Goal: Task Accomplishment & Management: Manage account settings

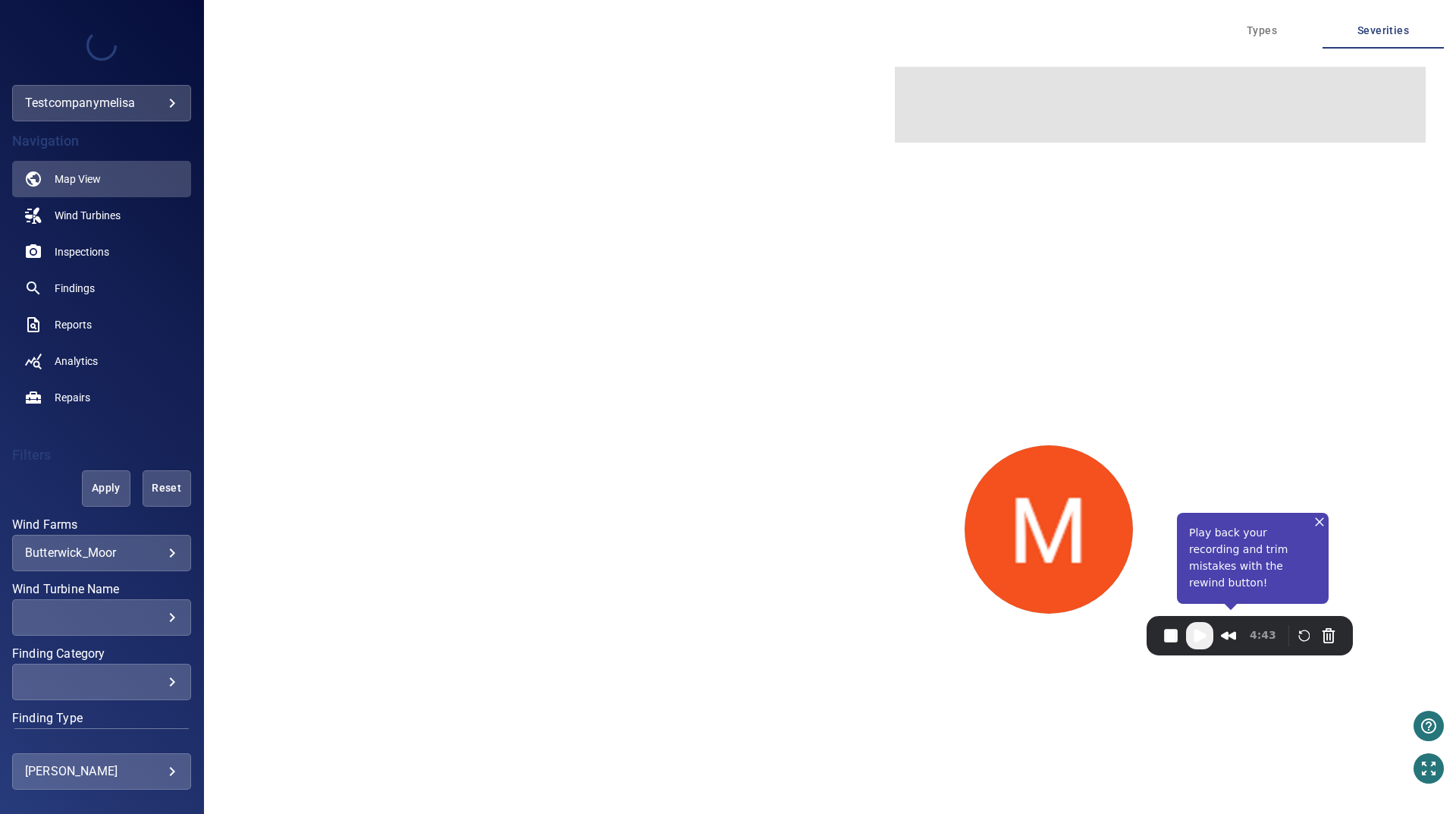
drag, startPoint x: 494, startPoint y: 625, endPoint x: 361, endPoint y: 638, distance: 133.6
click at [1087, 533] on img at bounding box center [1048, 529] width 168 height 169
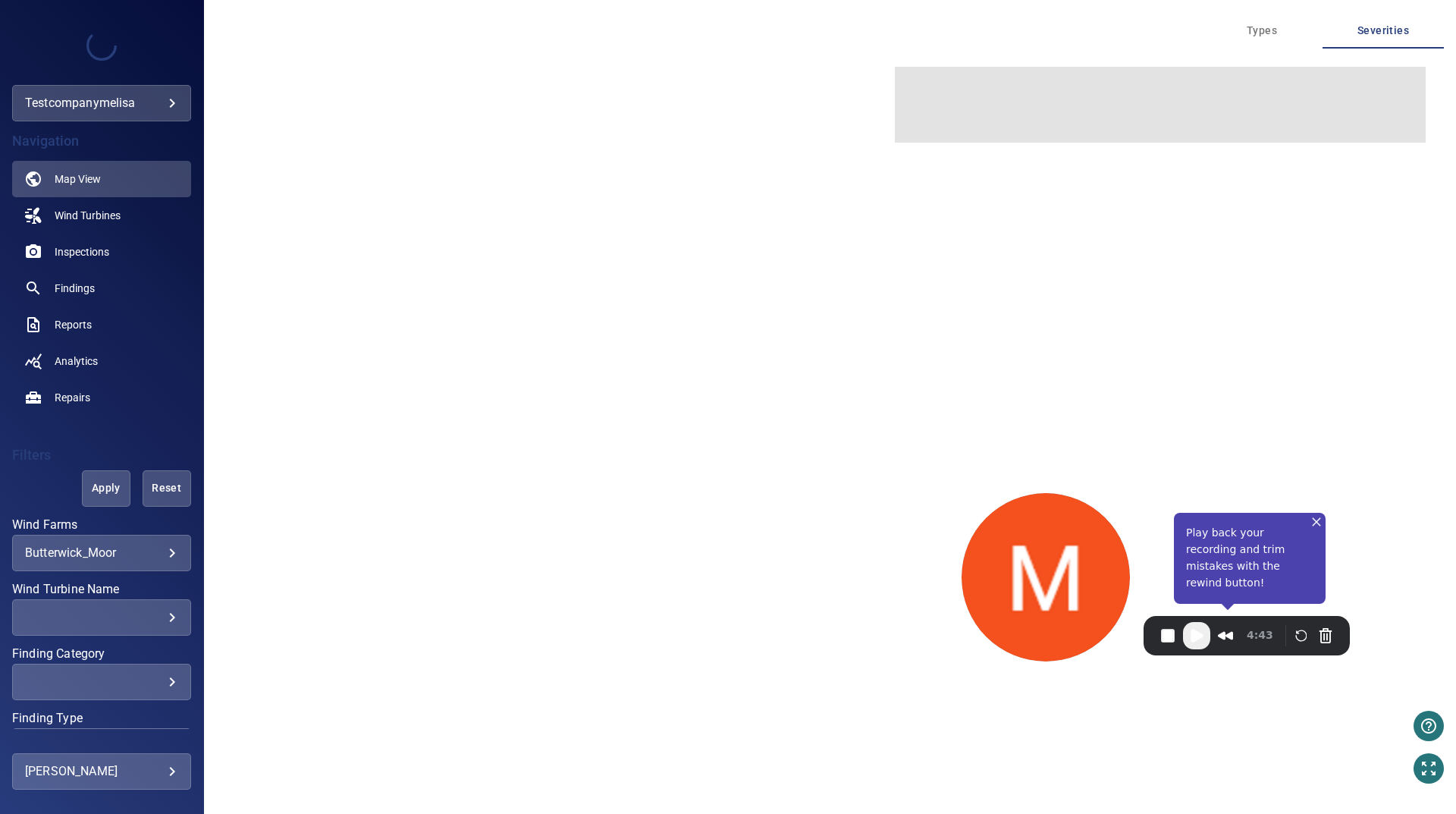
click at [163, 772] on body "**********" at bounding box center [728, 407] width 1456 height 814
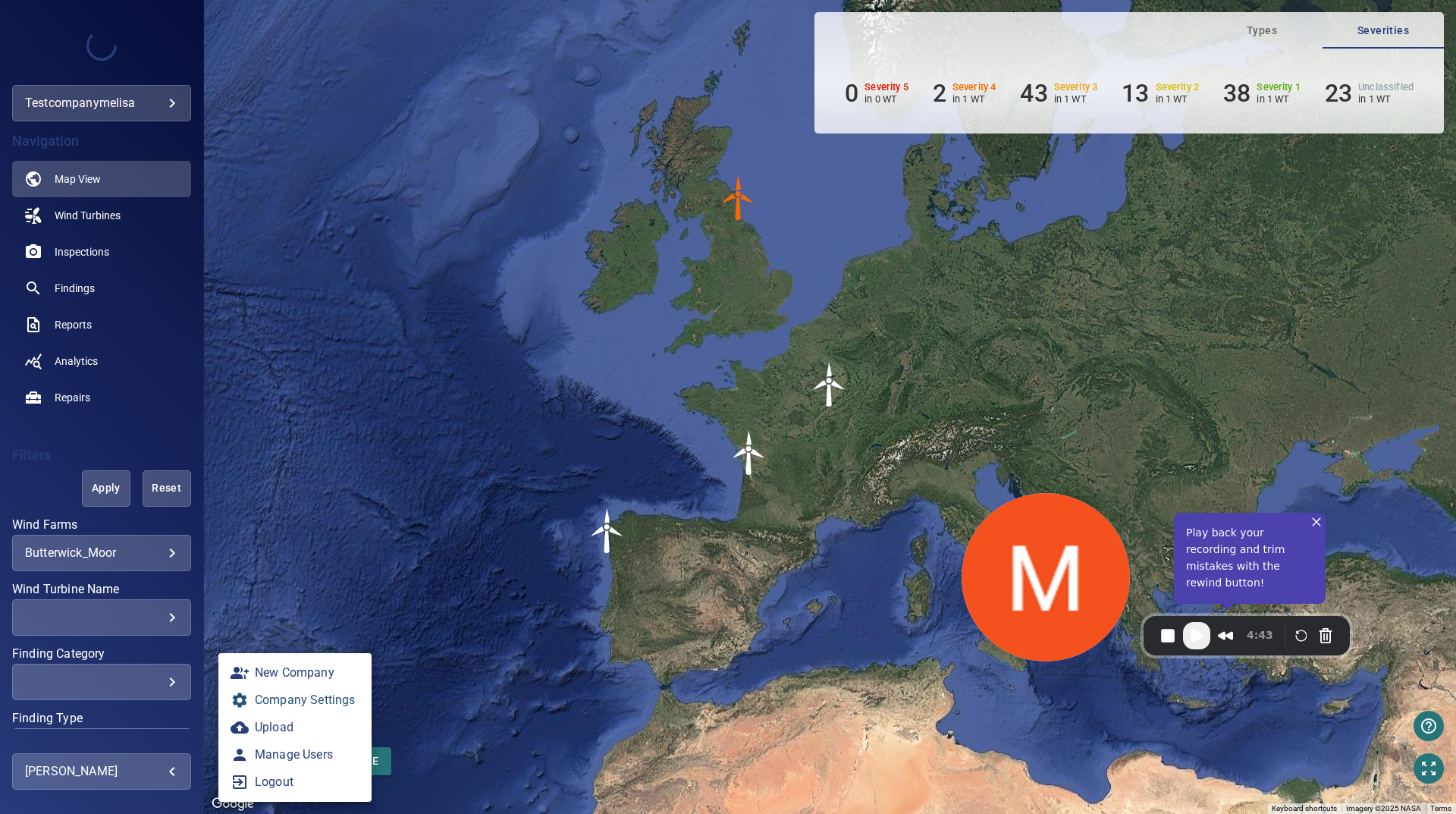
click at [309, 711] on link "Company Settings" at bounding box center [295, 701] width 153 height 28
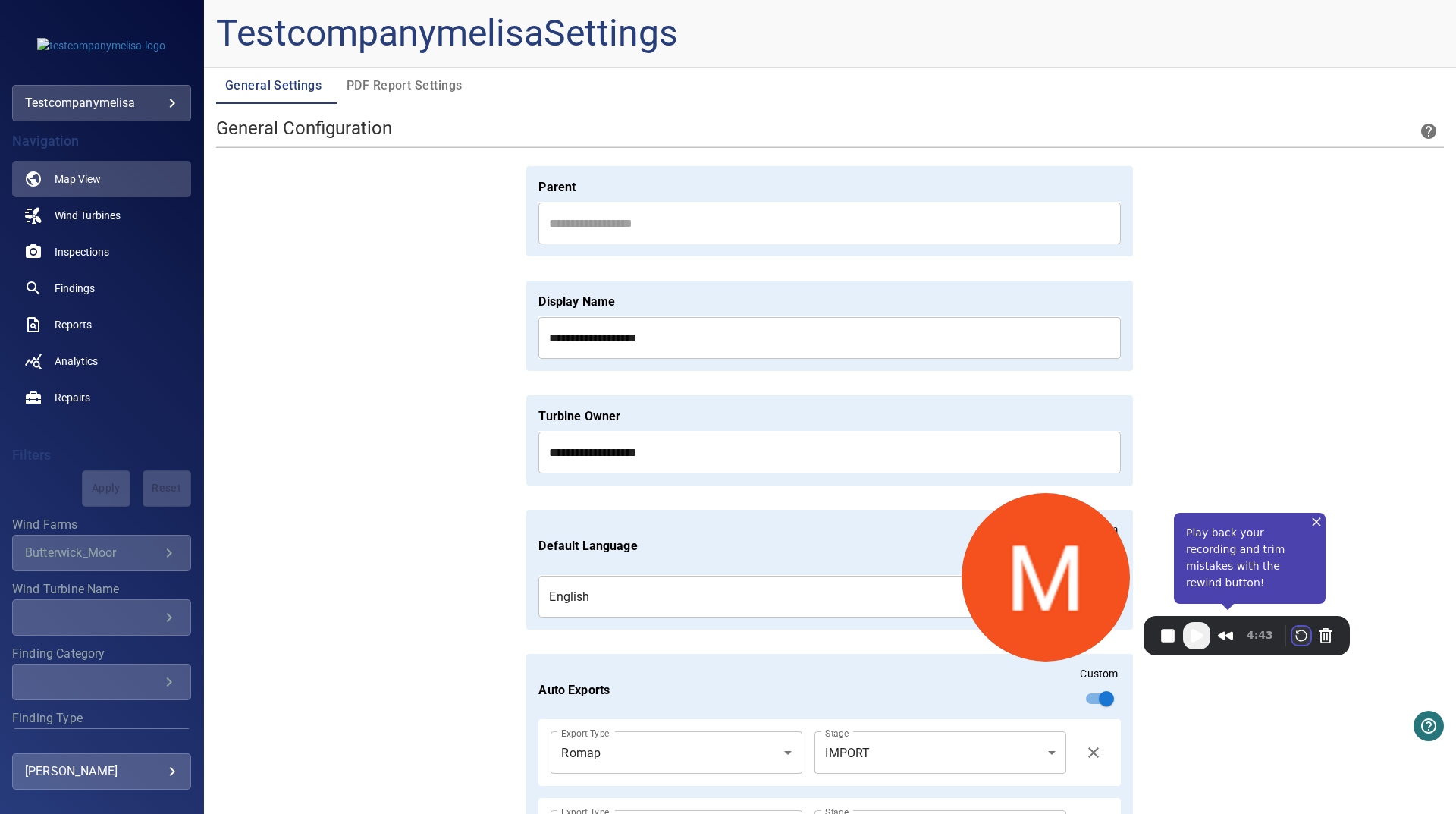
click at [1299, 632] on button "Restart Recording" at bounding box center [1301, 636] width 18 height 18
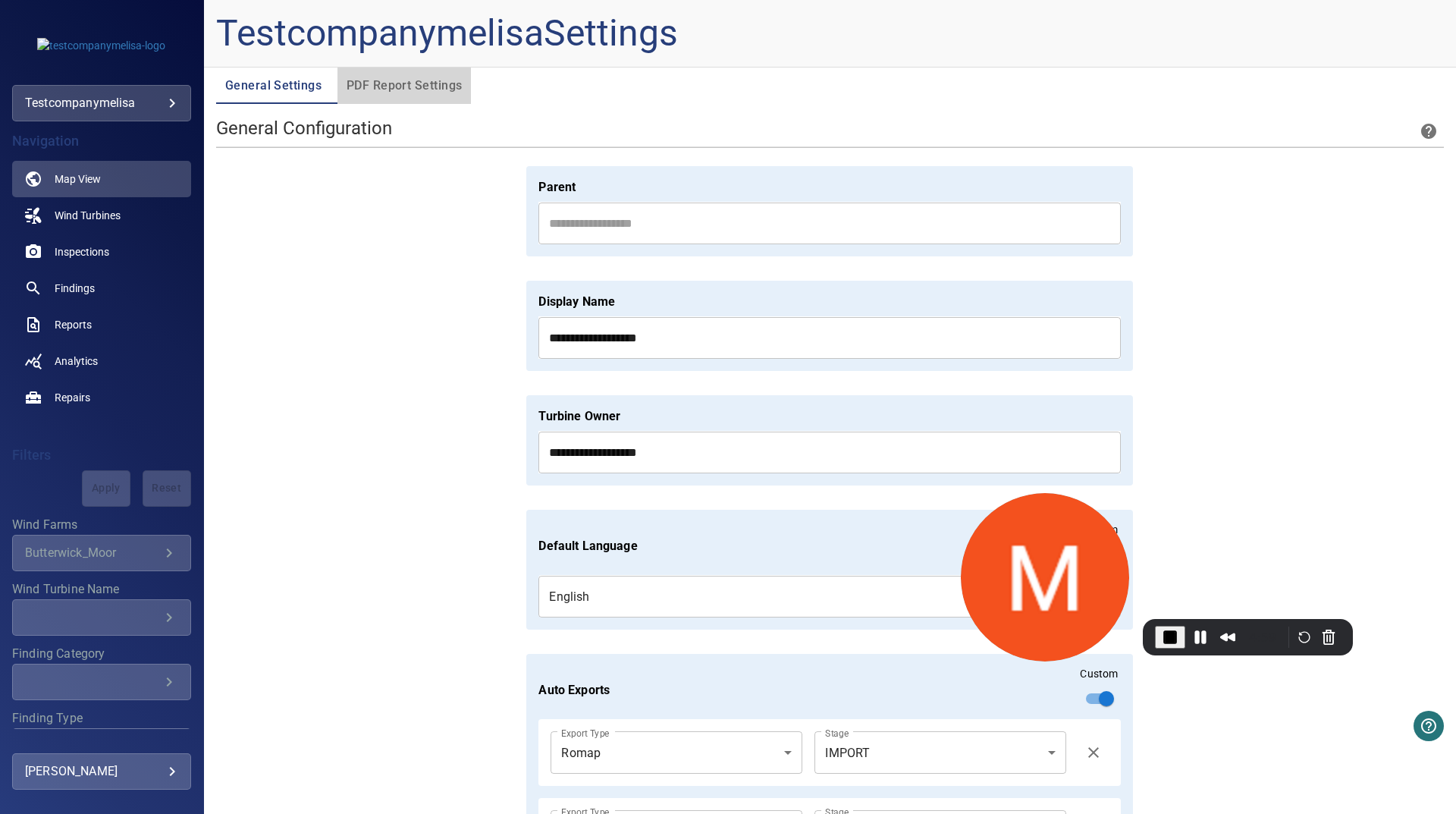
click at [404, 93] on span "PDF Report Settings" at bounding box center [405, 86] width 116 height 21
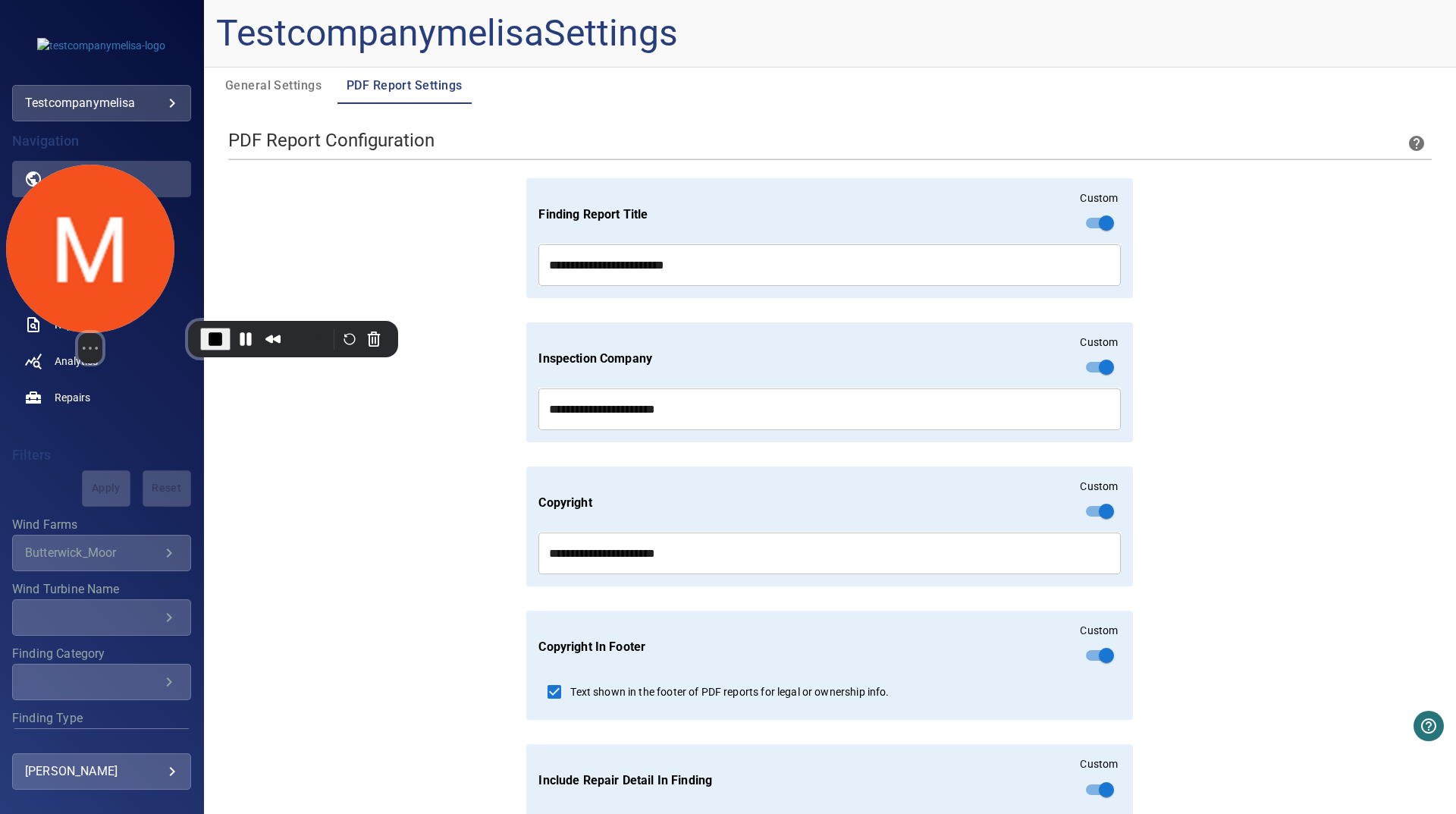
drag, startPoint x: 787, startPoint y: 525, endPoint x: 52, endPoint y: 255, distance: 783.0
click at [52, 255] on img at bounding box center [90, 249] width 168 height 169
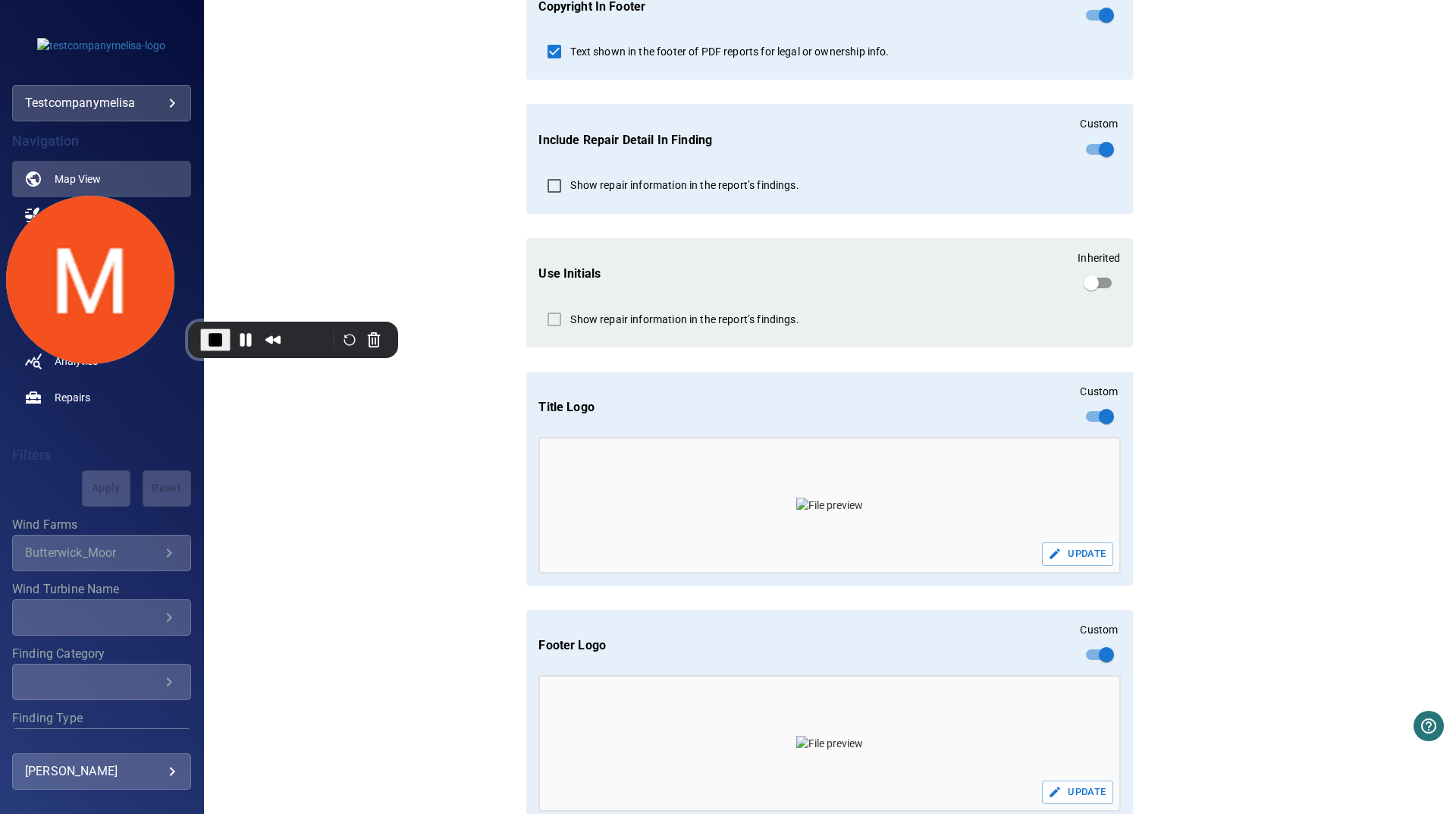
scroll to position [727, 0]
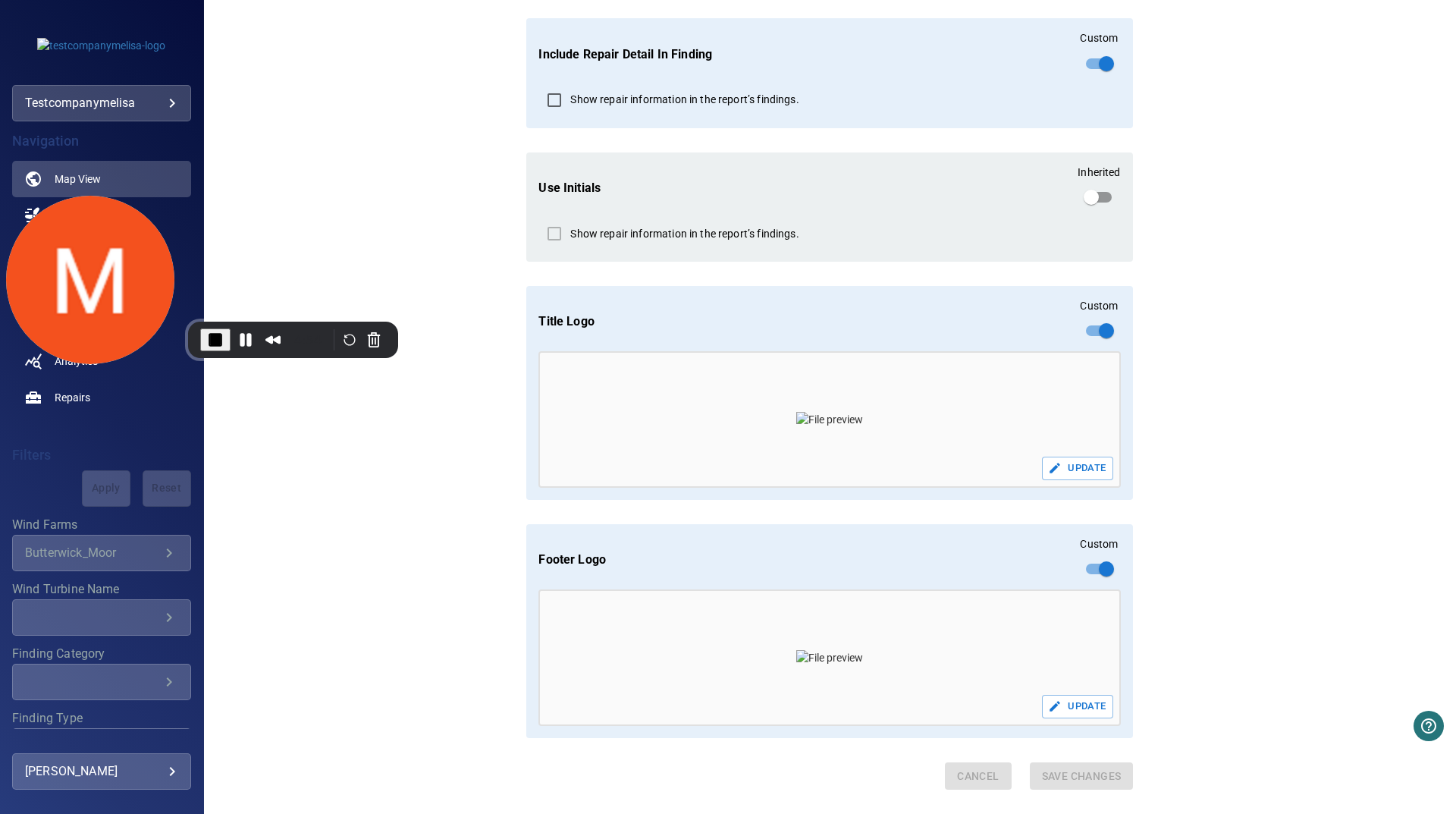
drag, startPoint x: 1074, startPoint y: 707, endPoint x: 975, endPoint y: 618, distance: 133.1
click at [1073, 707] on button "Update" at bounding box center [1077, 707] width 71 height 24
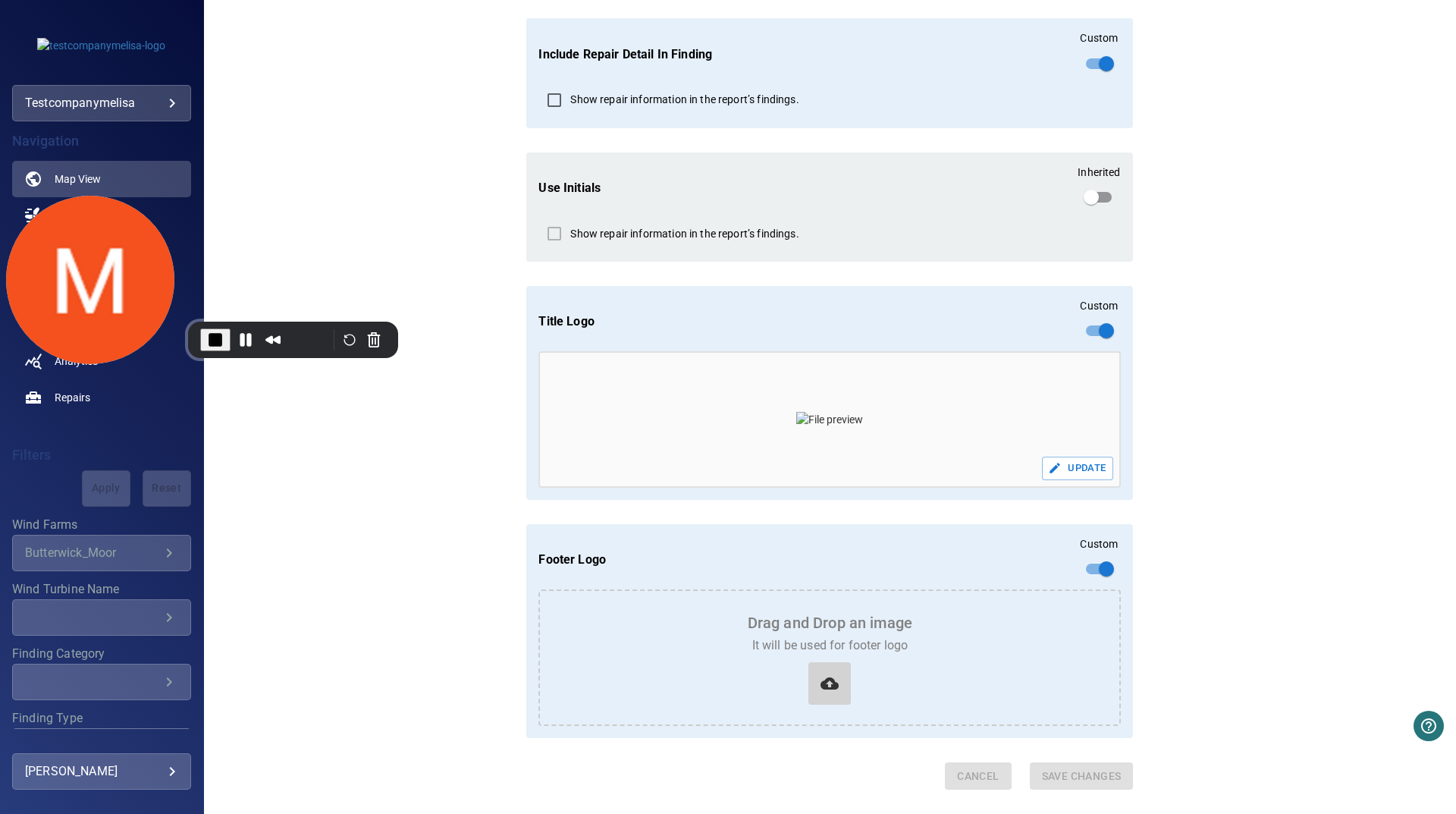
click at [838, 680] on span at bounding box center [829, 683] width 30 height 30
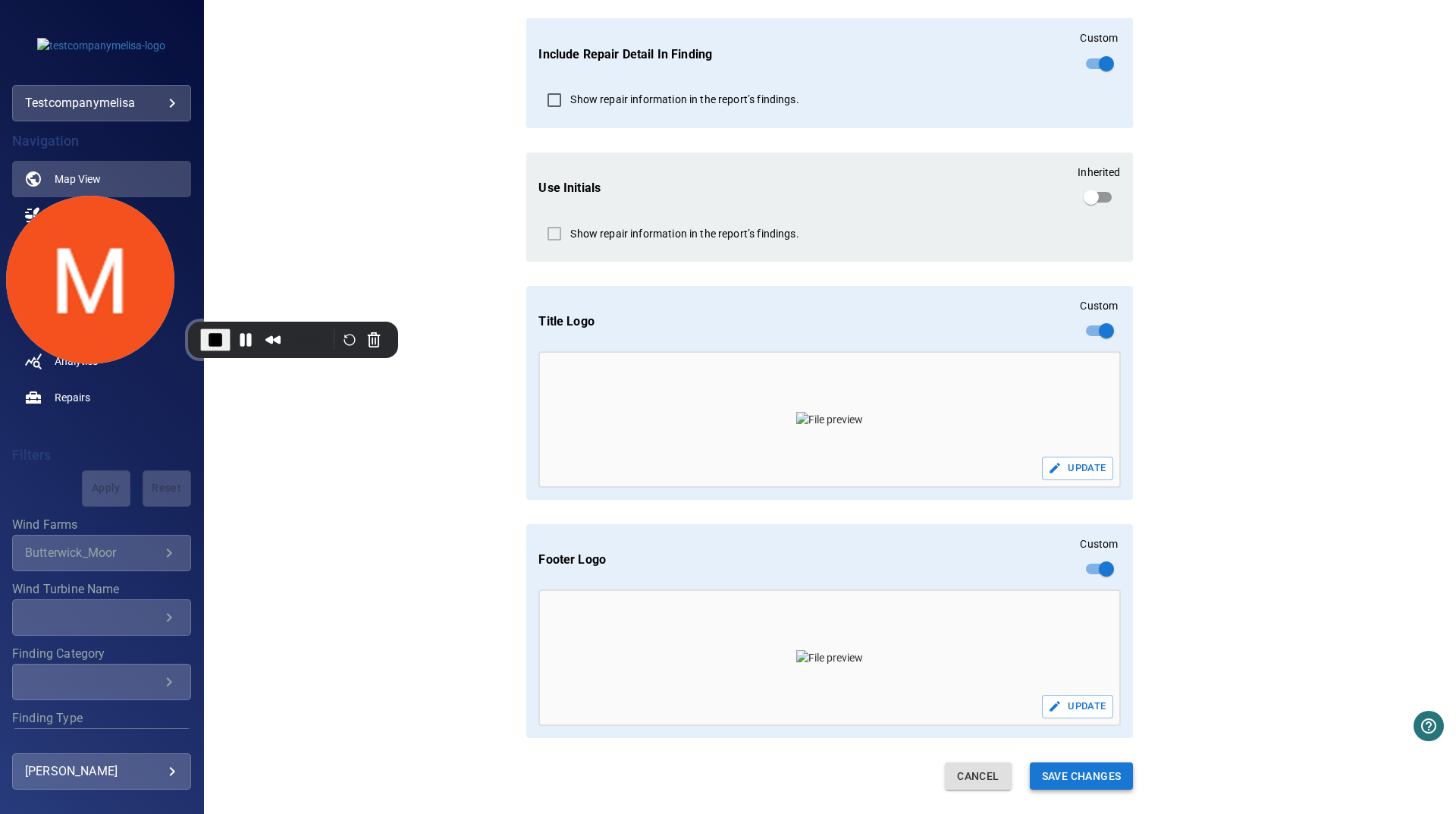
click at [1100, 783] on button "Save Changes" at bounding box center [1081, 776] width 104 height 28
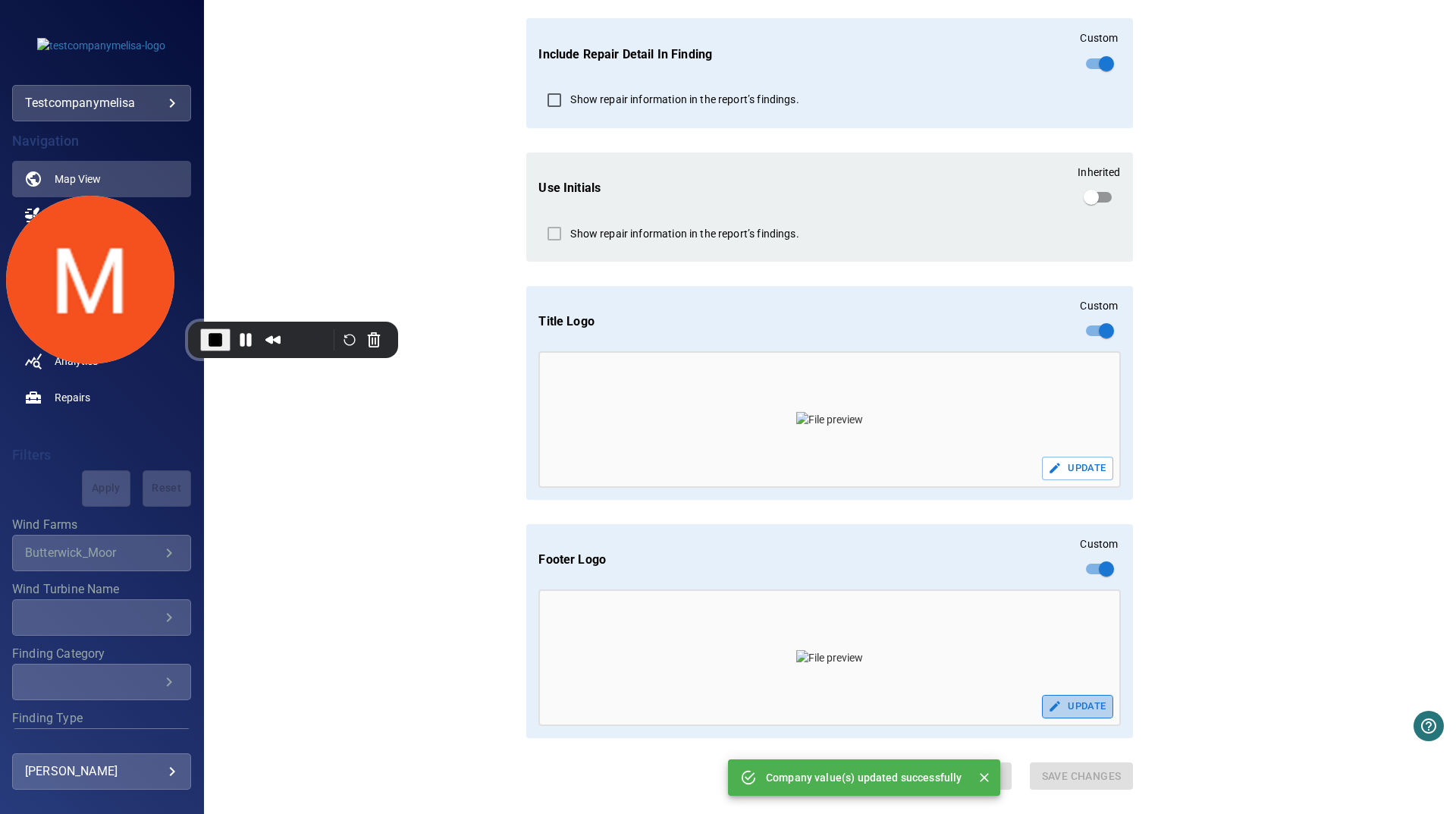
click at [1059, 711] on button "Update" at bounding box center [1077, 707] width 71 height 24
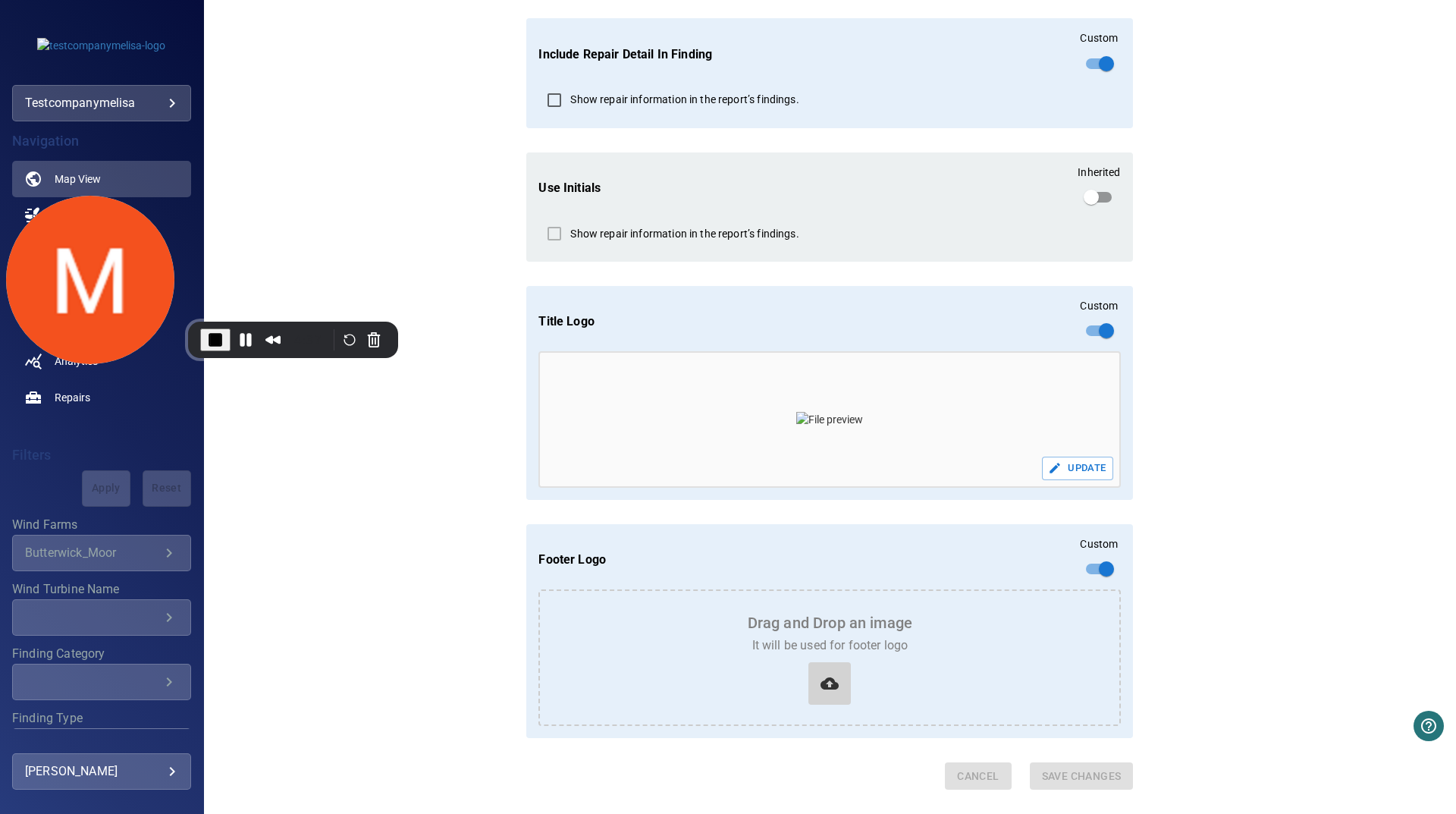
click at [808, 684] on div at bounding box center [829, 683] width 42 height 42
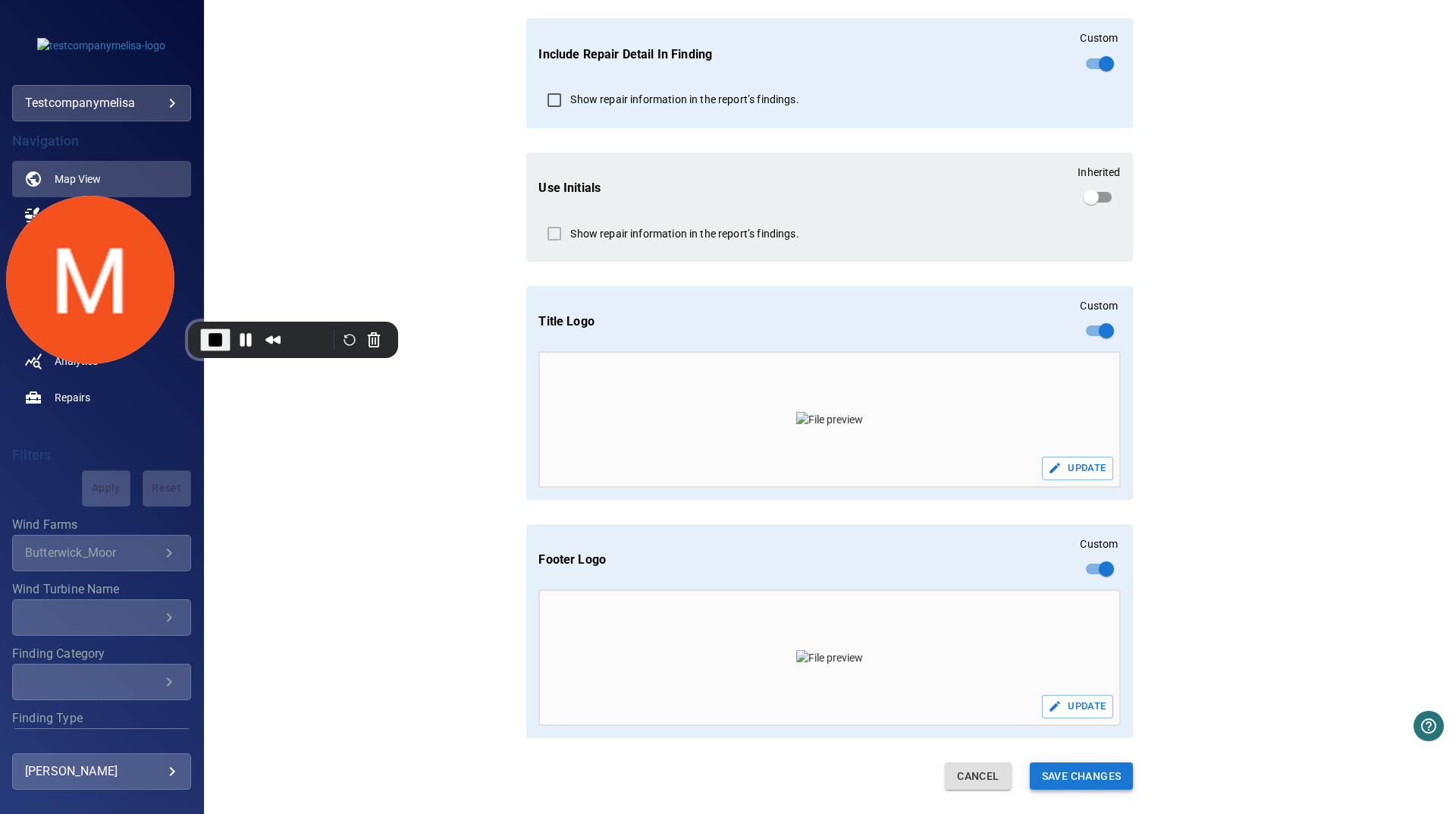
click at [1090, 784] on button "Save Changes" at bounding box center [1081, 776] width 104 height 28
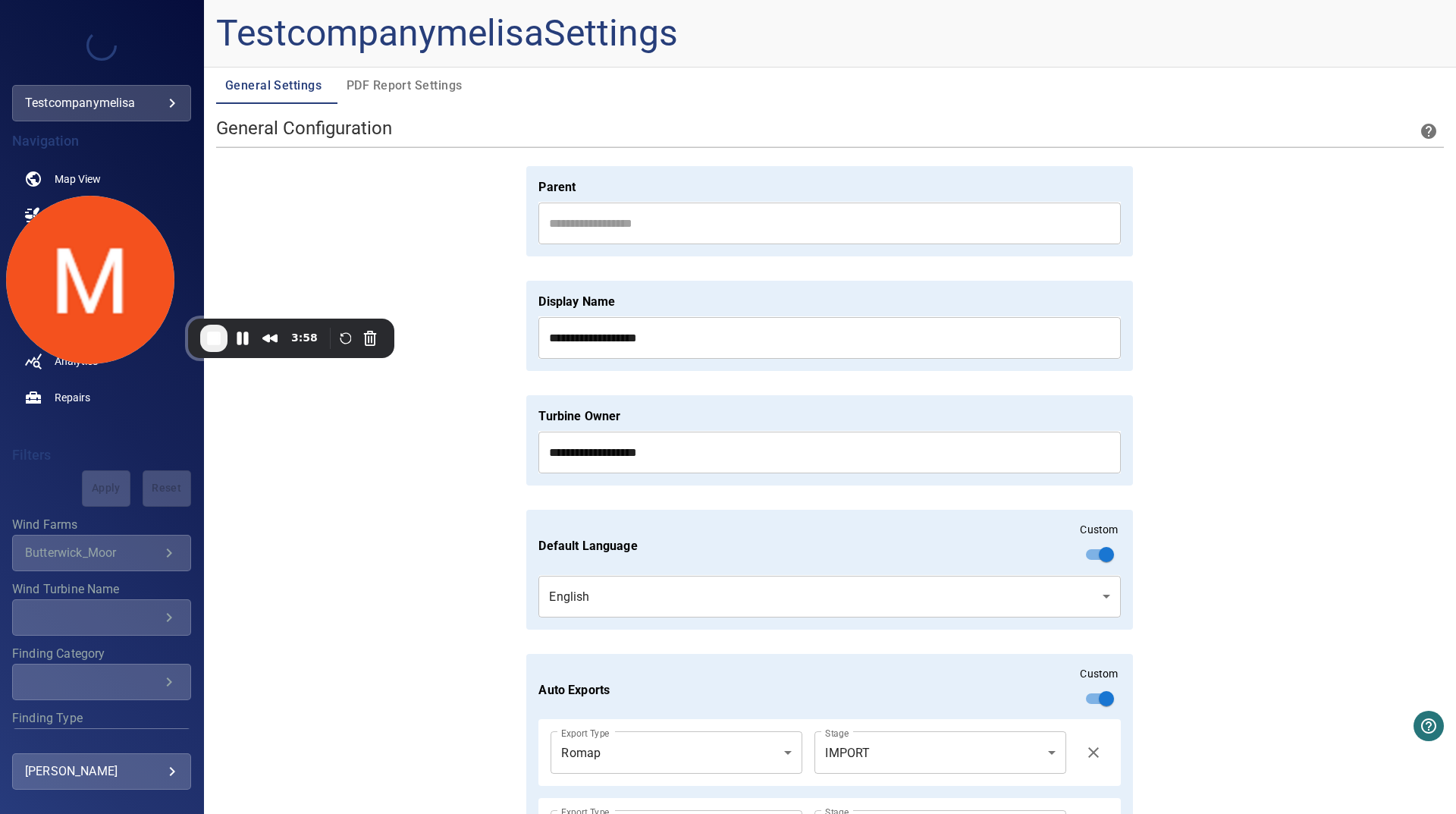
click at [368, 87] on span "PDF Report Settings" at bounding box center [405, 86] width 116 height 21
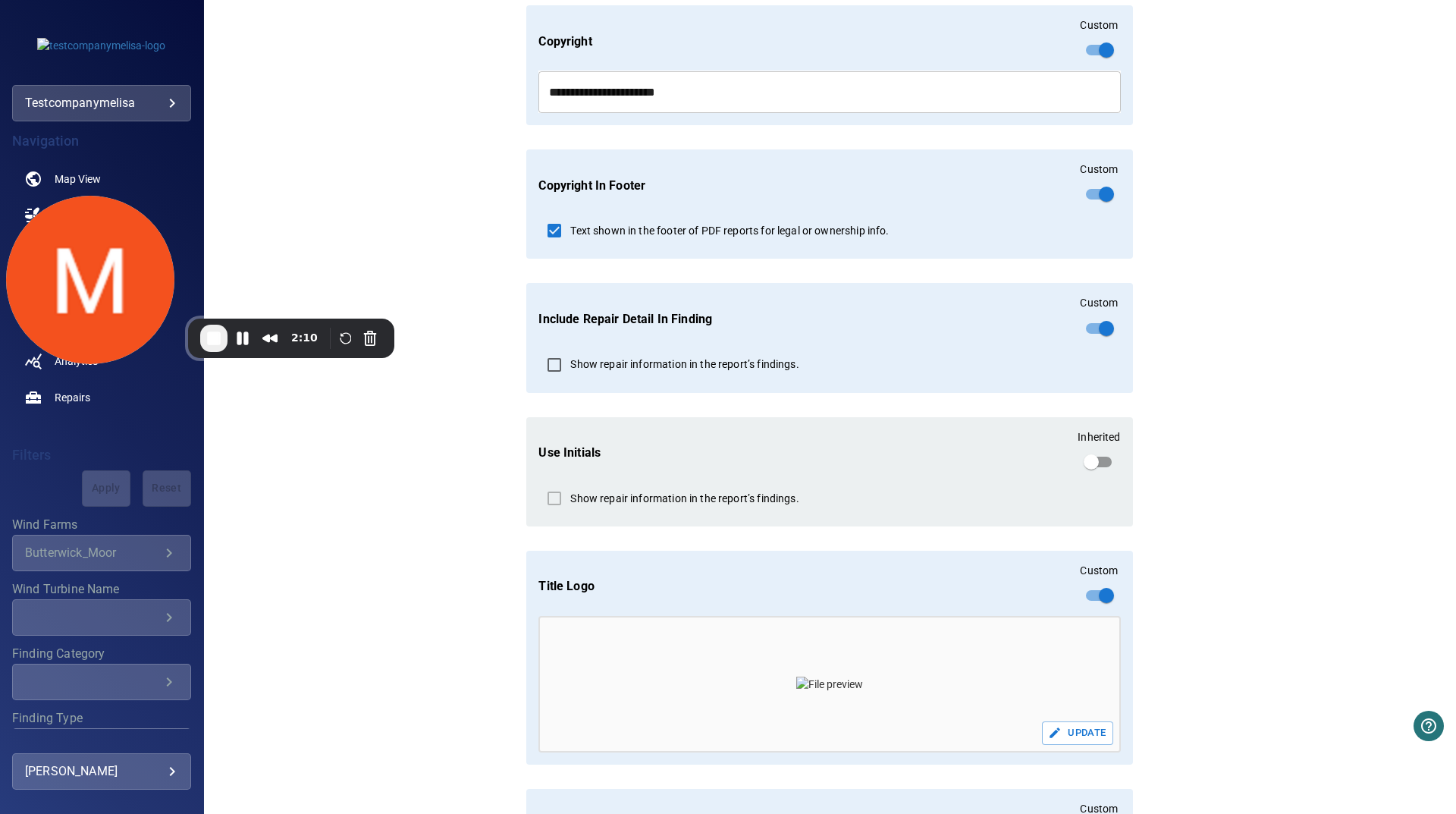
scroll to position [271, 0]
